Goal: Information Seeking & Learning: Stay updated

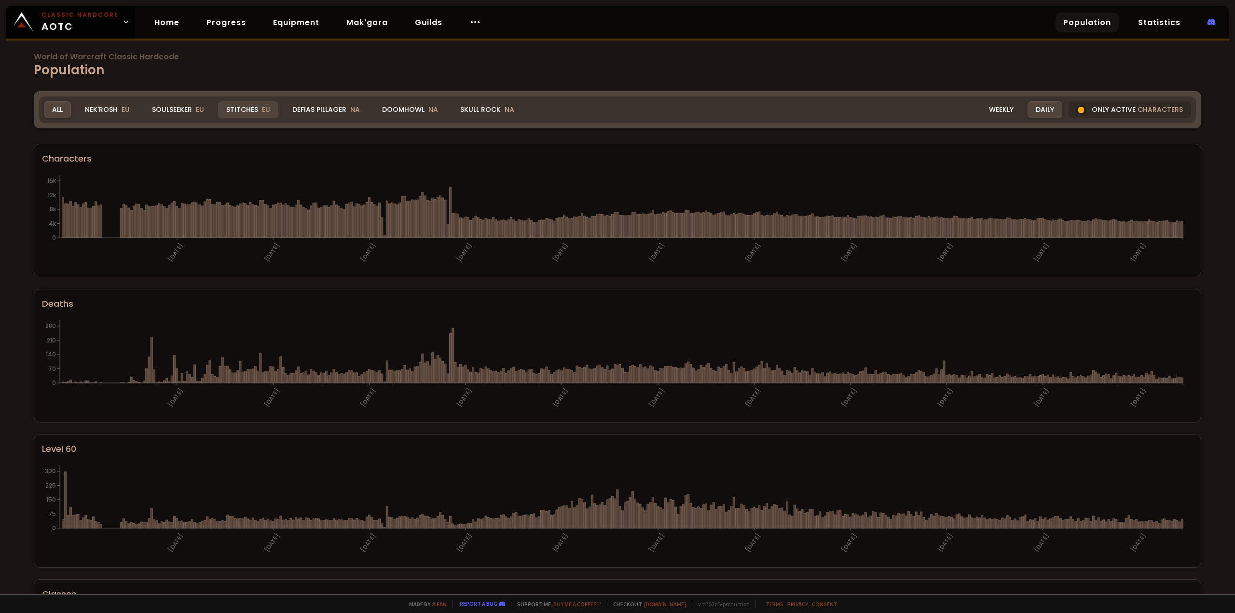
click at [229, 110] on div "Stitches EU" at bounding box center [248, 109] width 60 height 17
click at [244, 110] on div "Stitches EU" at bounding box center [248, 109] width 60 height 17
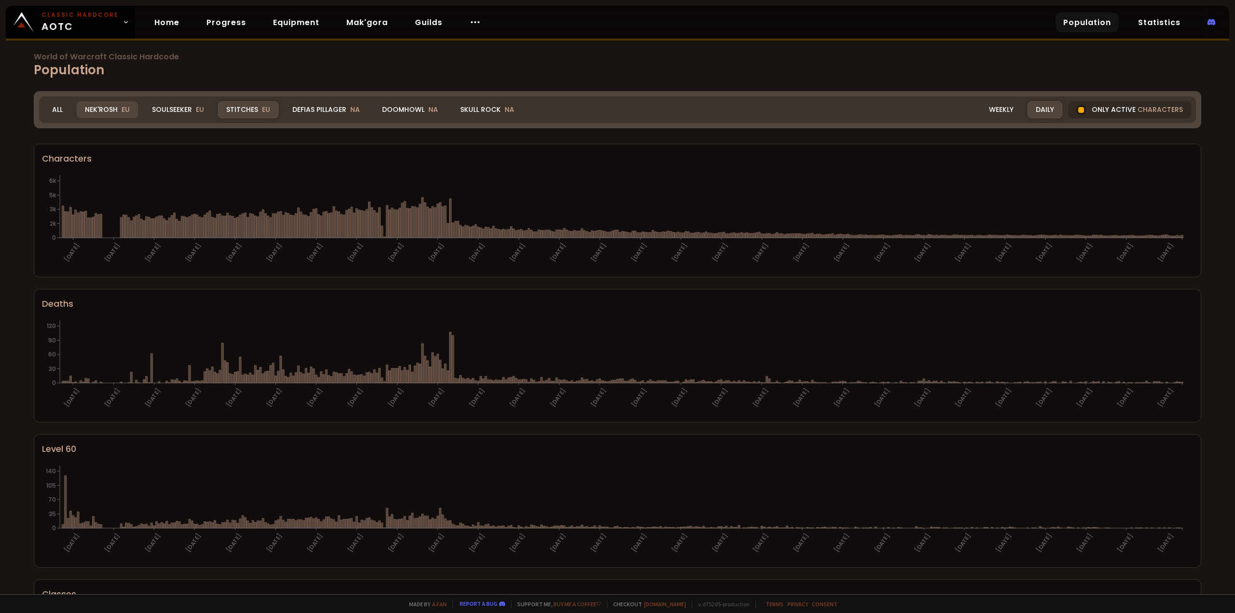
click at [108, 111] on div "Nek'Rosh EU" at bounding box center [107, 109] width 61 height 17
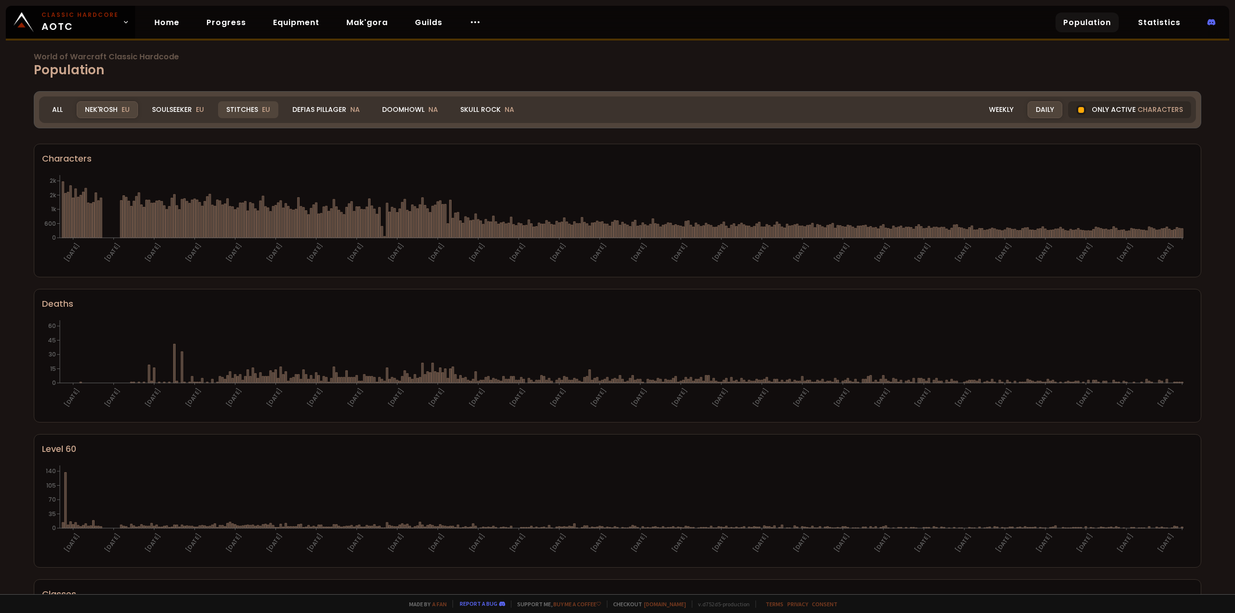
click at [245, 112] on div "Stitches EU" at bounding box center [248, 109] width 60 height 17
